Goal: Share content: Share content

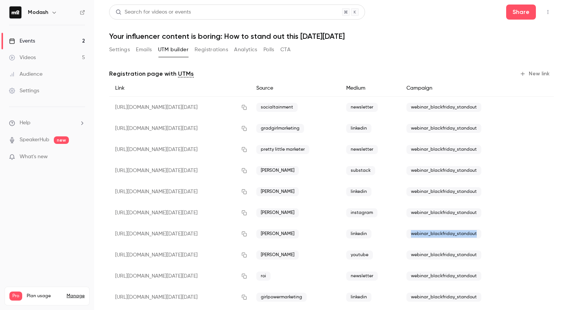
click at [36, 40] on link "Events 2" at bounding box center [47, 41] width 94 height 17
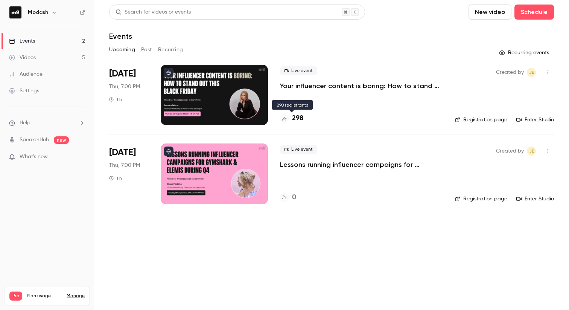
click at [282, 121] on div at bounding box center [284, 118] width 9 height 9
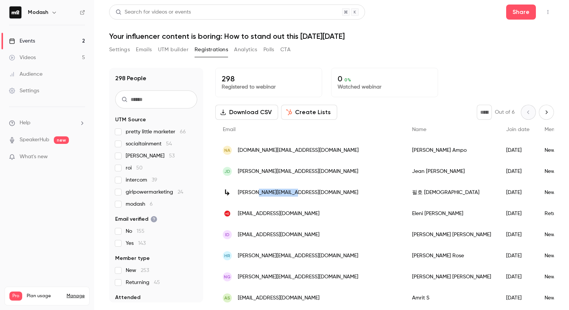
drag, startPoint x: 294, startPoint y: 191, endPoint x: 255, endPoint y: 192, distance: 38.8
click at [255, 192] on div "[PERSON_NAME][EMAIL_ADDRESS][DOMAIN_NAME]" at bounding box center [309, 192] width 189 height 21
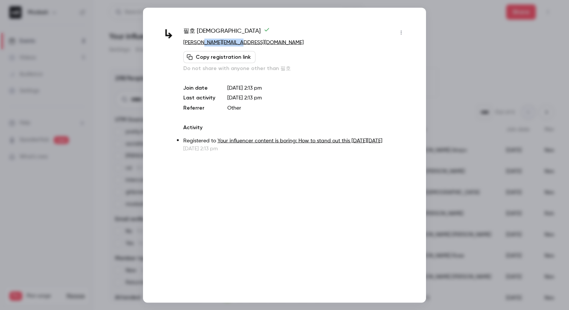
drag, startPoint x: 252, startPoint y: 42, endPoint x: 200, endPoint y: 43, distance: 51.5
click at [200, 43] on p "[PERSON_NAME][EMAIL_ADDRESS][DOMAIN_NAME]" at bounding box center [295, 42] width 224 height 8
click at [64, 211] on div at bounding box center [284, 155] width 569 height 310
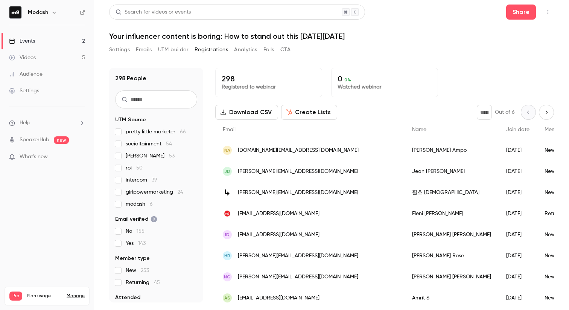
click at [52, 39] on link "Events 2" at bounding box center [47, 41] width 94 height 17
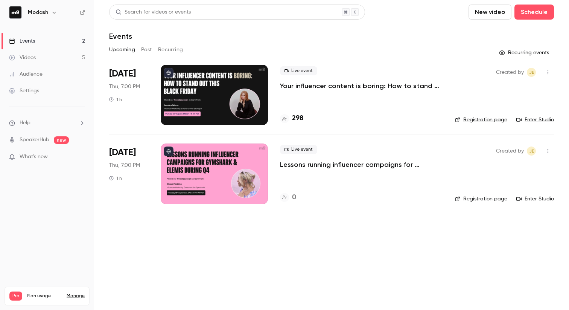
click at [543, 118] on link "Enter Studio" at bounding box center [535, 120] width 38 height 8
click at [547, 70] on icon "button" at bounding box center [547, 72] width 1 height 4
click at [519, 86] on li "Share" at bounding box center [512, 92] width 81 height 20
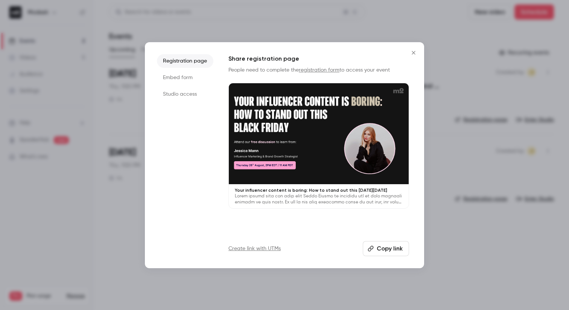
click at [175, 96] on li "Studio access" at bounding box center [185, 94] width 56 height 14
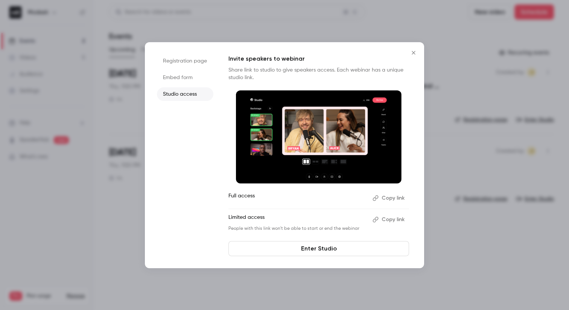
click at [390, 197] on button "Copy link" at bounding box center [388, 198] width 39 height 12
click at [413, 53] on icon "Close" at bounding box center [413, 52] width 3 height 3
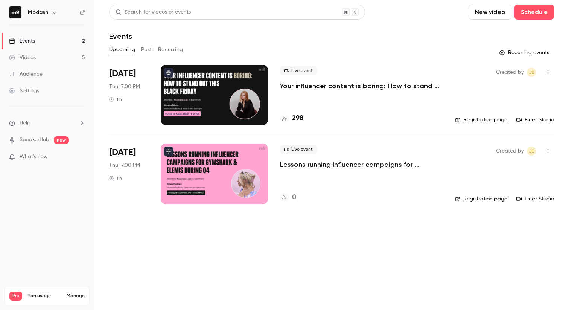
click at [532, 119] on link "Enter Studio" at bounding box center [535, 120] width 38 height 8
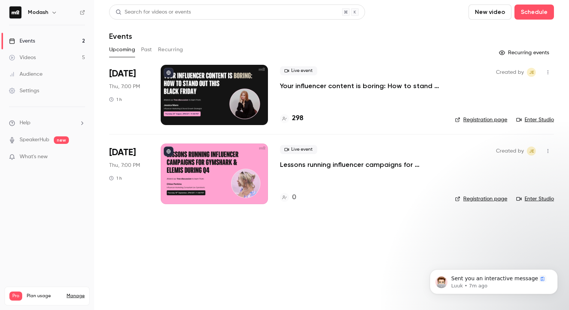
click at [337, 85] on p "Your influencer content is boring: How to stand out this [DATE][DATE]" at bounding box center [361, 85] width 163 height 9
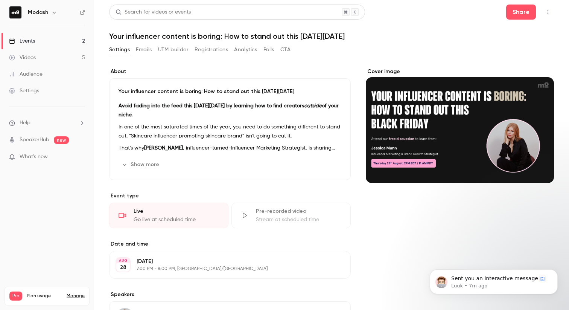
click at [151, 50] on button "Emails" at bounding box center [144, 50] width 16 height 12
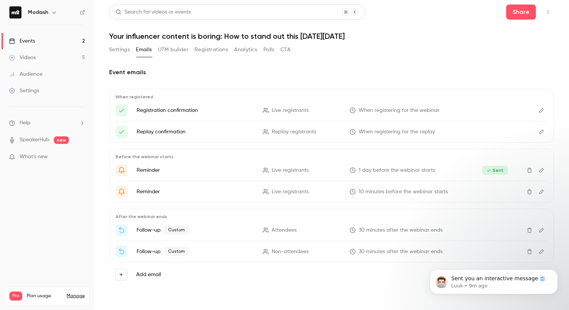
click at [35, 39] on link "Events 2" at bounding box center [47, 41] width 94 height 17
